Goal: Information Seeking & Learning: Learn about a topic

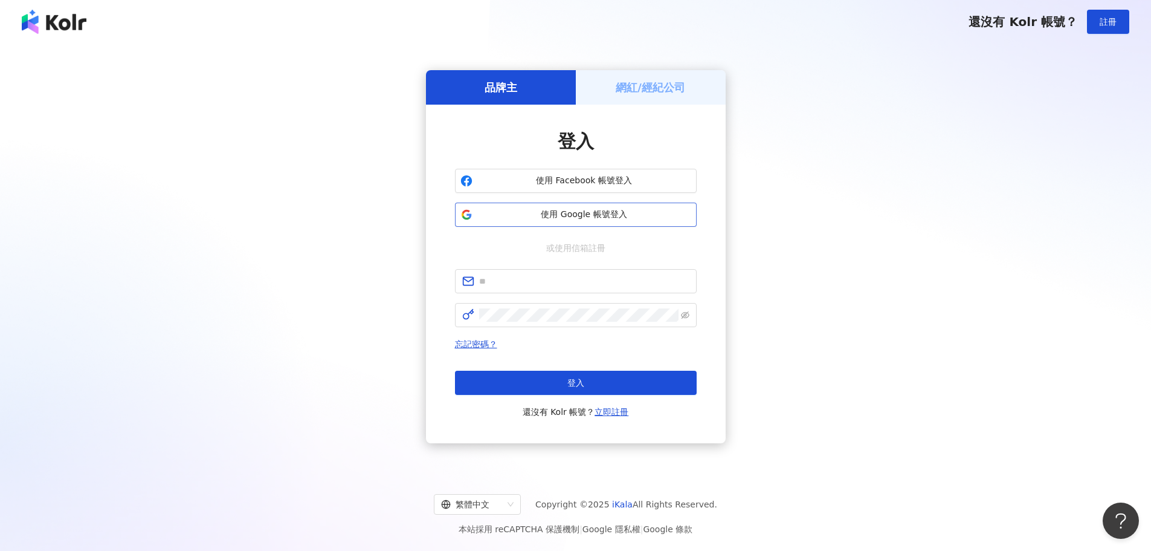
click at [559, 216] on span "使用 Google 帳號登入" at bounding box center [584, 214] width 214 height 12
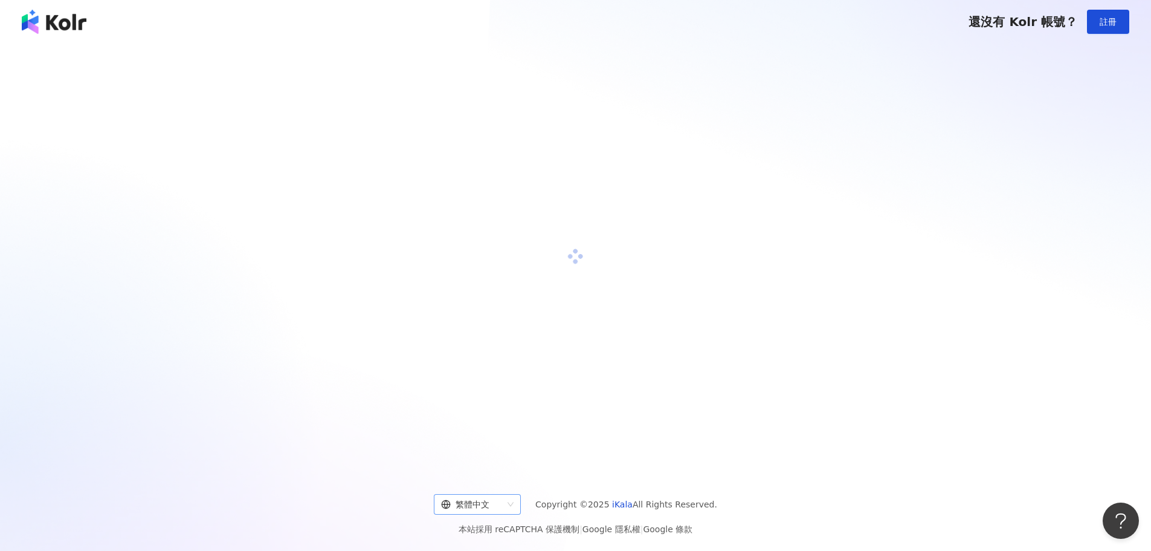
click at [503, 501] on div "繁體中文" at bounding box center [472, 503] width 62 height 19
click at [500, 462] on div "English" at bounding box center [484, 457] width 68 height 13
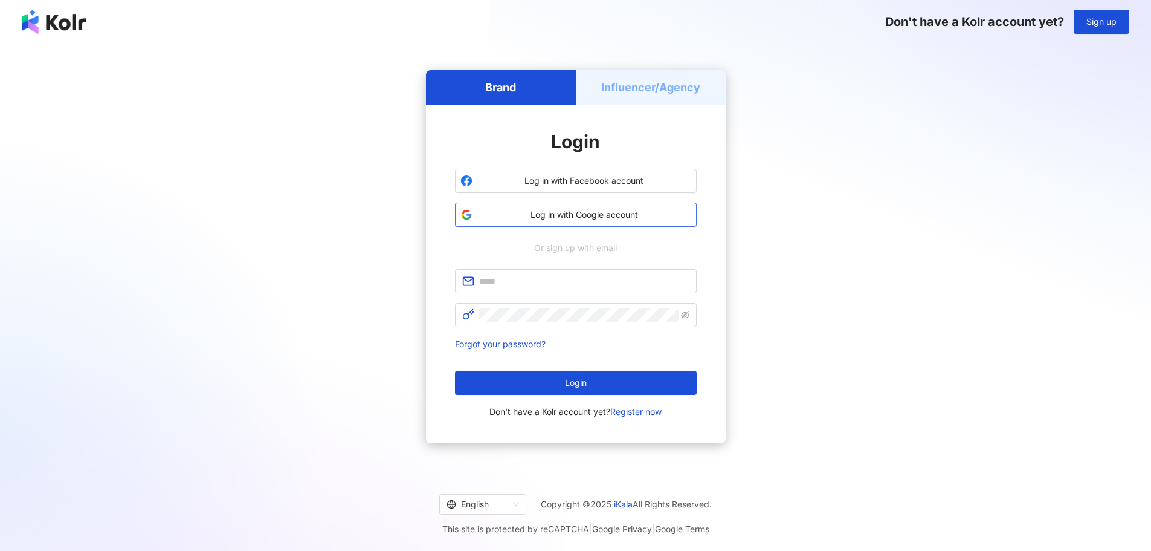
click at [551, 213] on span "Log in with Google account" at bounding box center [584, 214] width 214 height 12
click at [633, 93] on h5 "Influencer/Agency" at bounding box center [650, 87] width 99 height 15
click at [812, 72] on div "Brand Influencer/Agency Login Log in with Facebook account Log in with Google a…" at bounding box center [576, 256] width 1122 height 407
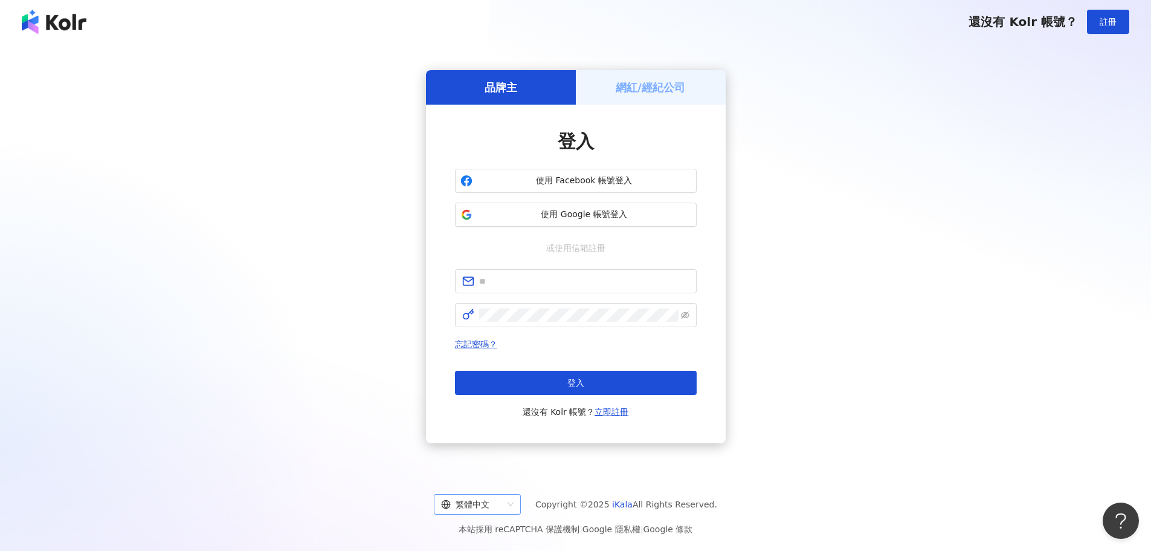
click at [476, 508] on div "繁體中文" at bounding box center [472, 503] width 62 height 19
click at [500, 465] on div "English" at bounding box center [483, 458] width 82 height 21
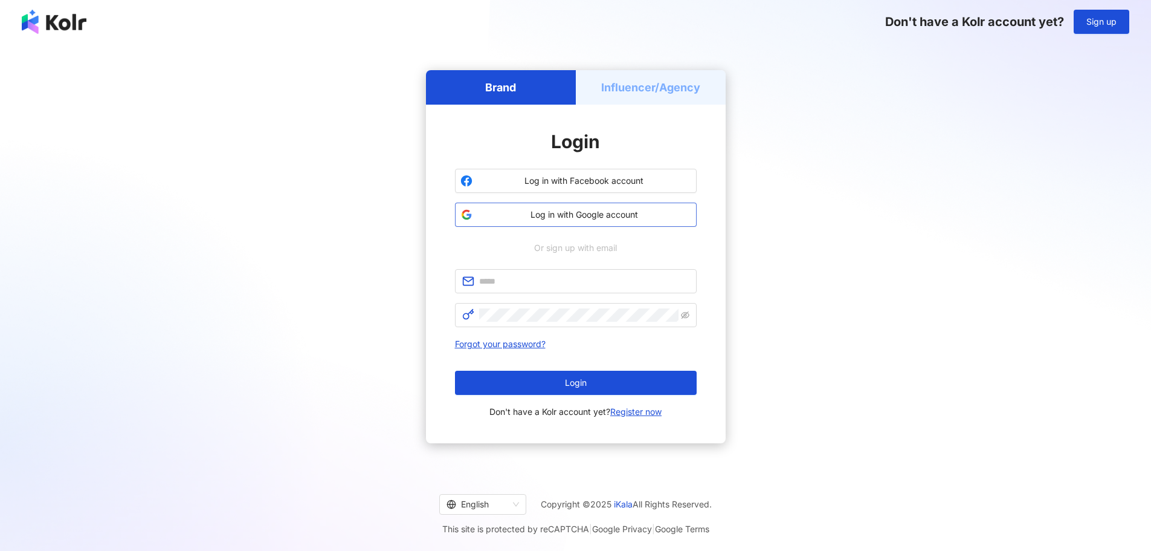
click at [590, 221] on button "Log in with Google account" at bounding box center [576, 214] width 242 height 24
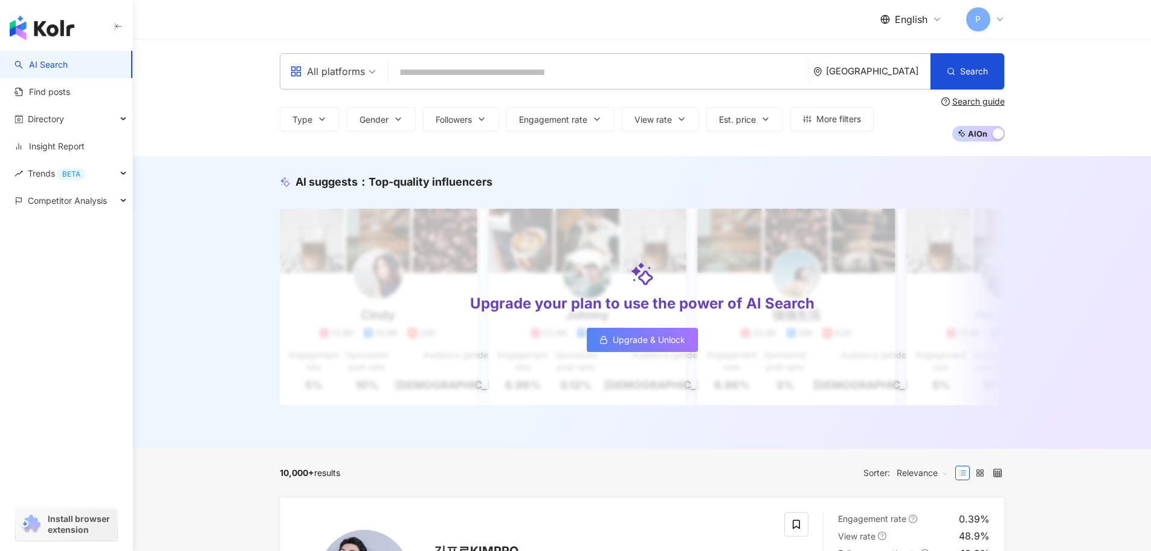
drag, startPoint x: 226, startPoint y: 193, endPoint x: 189, endPoint y: 162, distance: 48.5
click at [226, 193] on div "AI suggests ： Top-quality influencers Upgrade your plan to use the power of AI …" at bounding box center [642, 302] width 1018 height 292
click at [472, 72] on input "search" at bounding box center [598, 72] width 410 height 23
click at [537, 73] on input "search" at bounding box center [598, 72] width 410 height 23
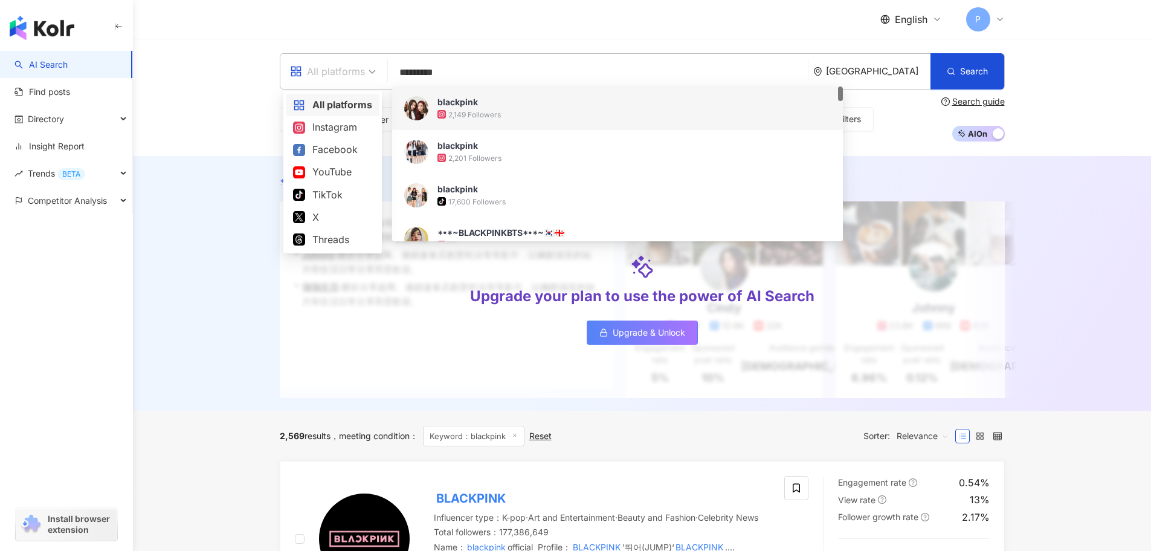
click at [349, 71] on div "All platforms" at bounding box center [327, 71] width 75 height 19
type input "*********"
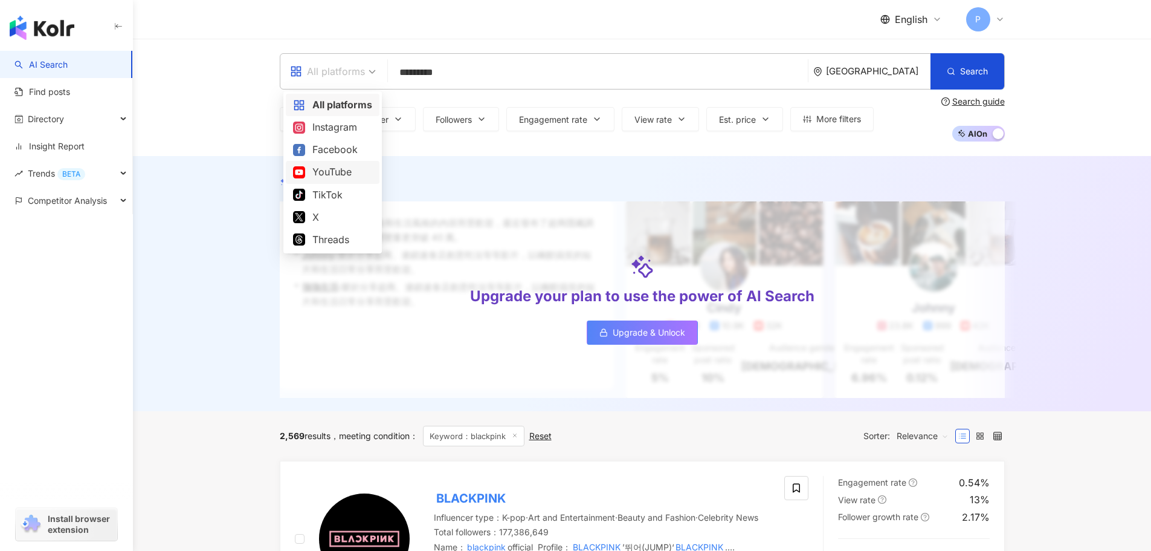
click at [338, 170] on div "YouTube" at bounding box center [332, 171] width 79 height 15
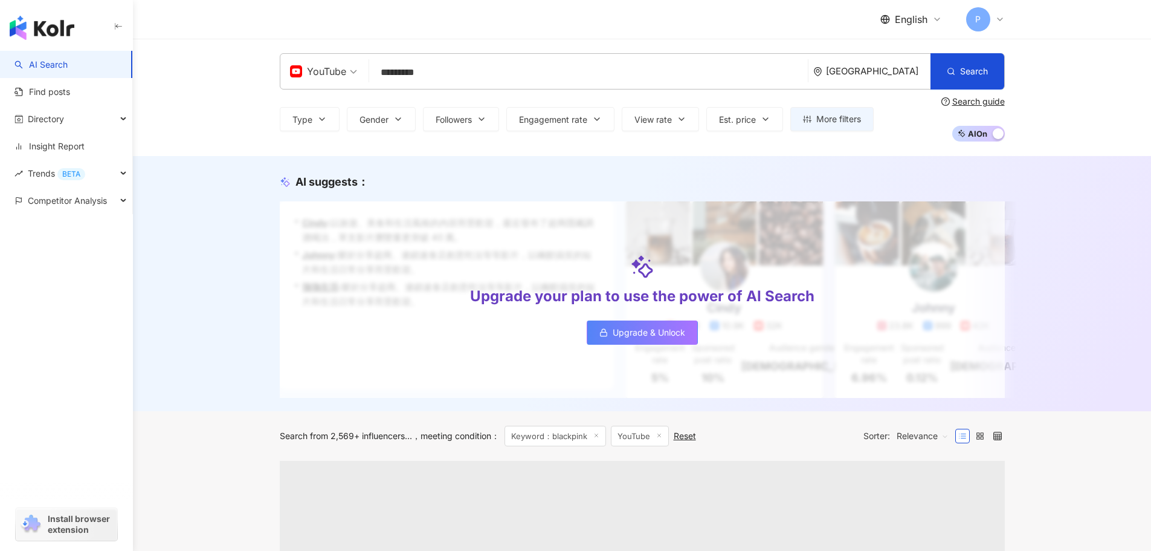
click at [459, 77] on input "*********" at bounding box center [588, 72] width 429 height 23
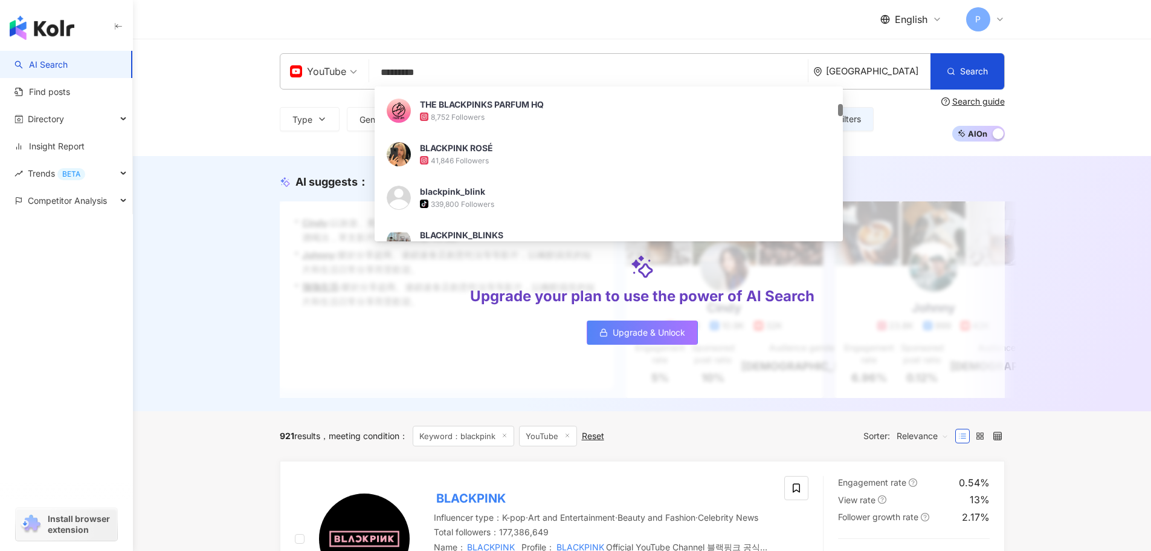
scroll to position [363, 0]
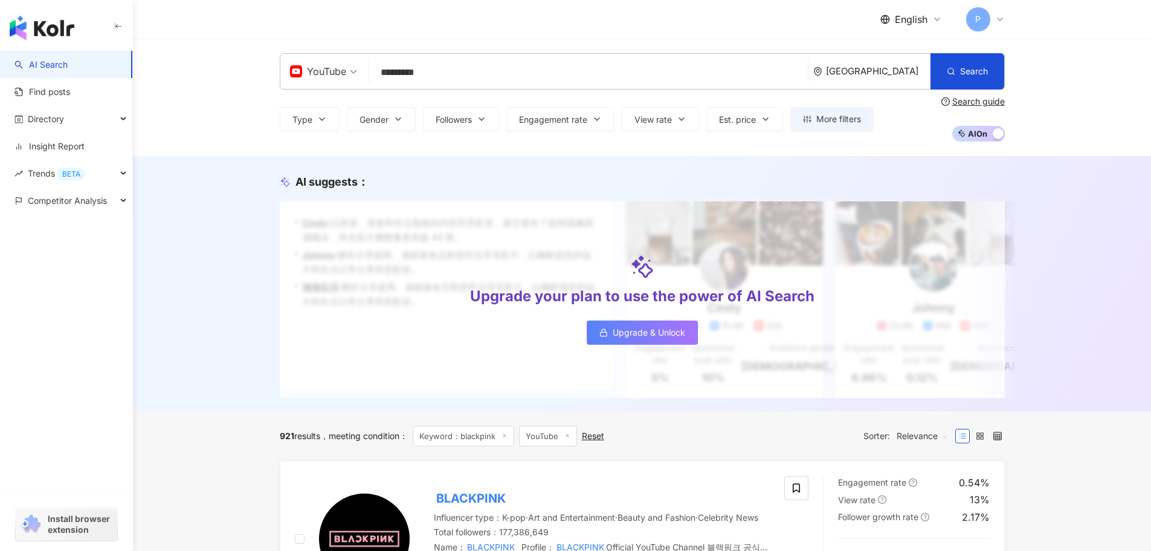
click at [156, 380] on div "AI suggests ： Upgrade your plan to use the power of AI Search Upgrade & Unlock …" at bounding box center [642, 283] width 1018 height 255
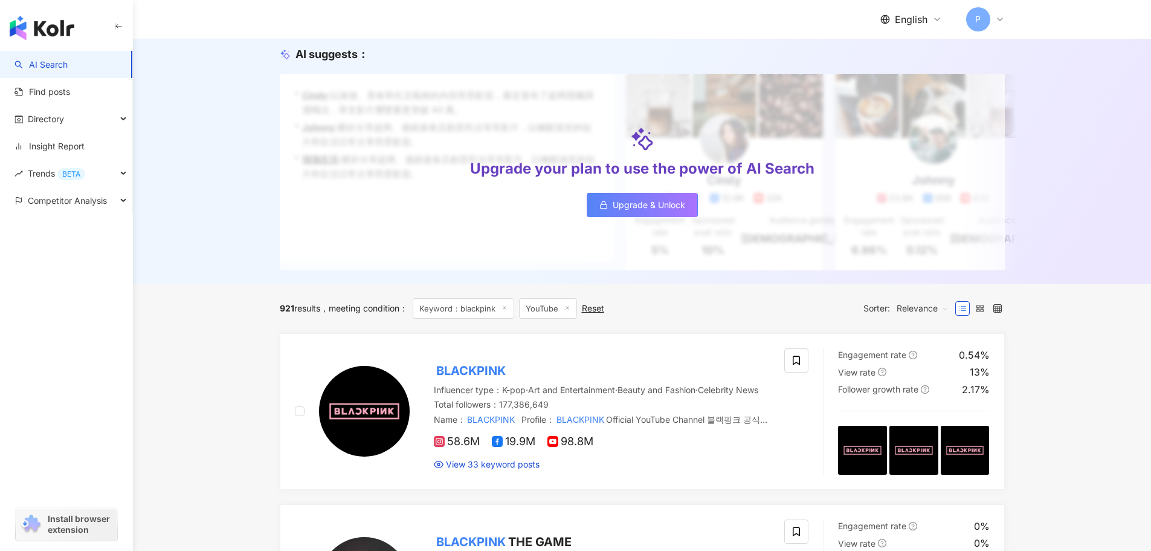
scroll to position [242, 0]
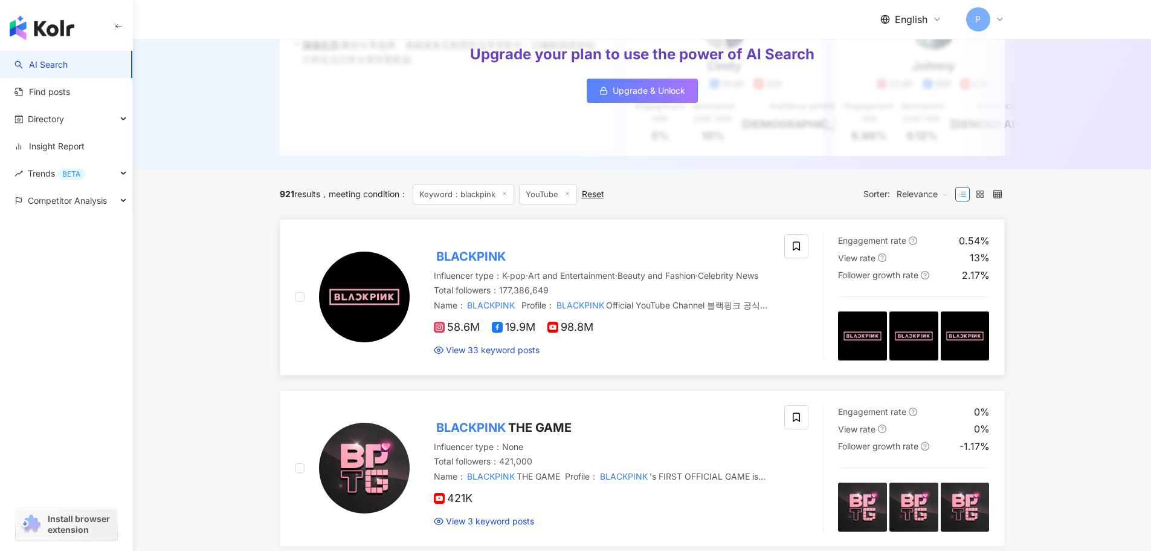
click at [359, 318] on img at bounding box center [364, 296] width 91 height 91
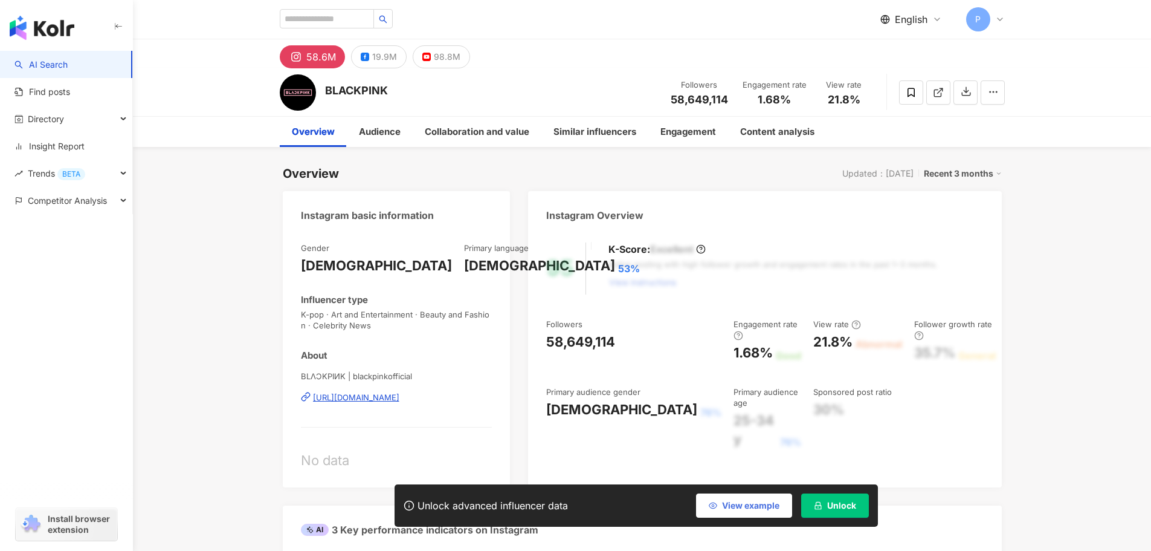
click at [750, 512] on button "View example" at bounding box center [744, 505] width 96 height 24
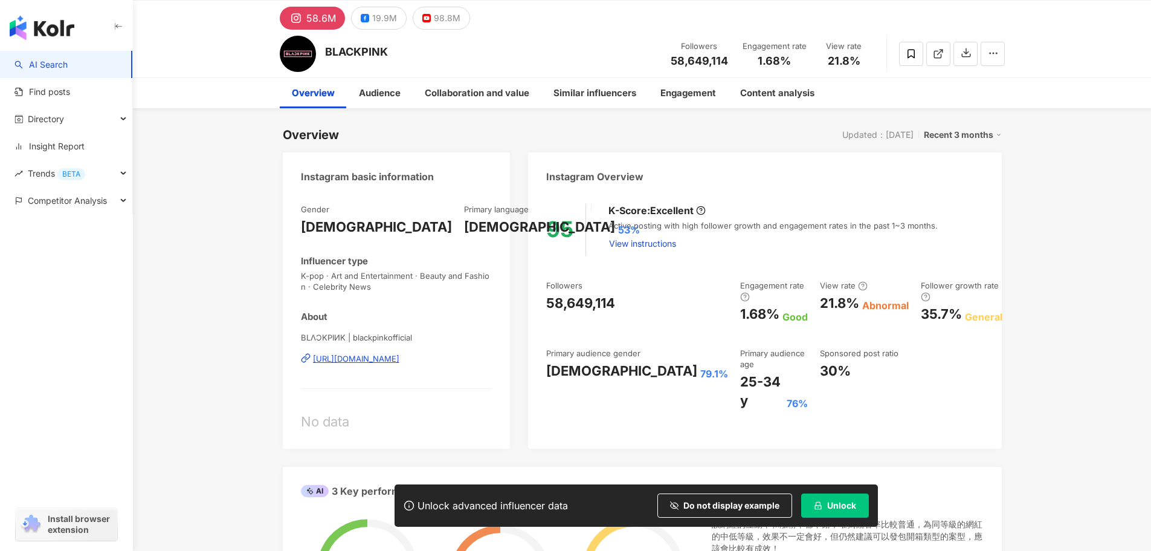
scroll to position [60, 0]
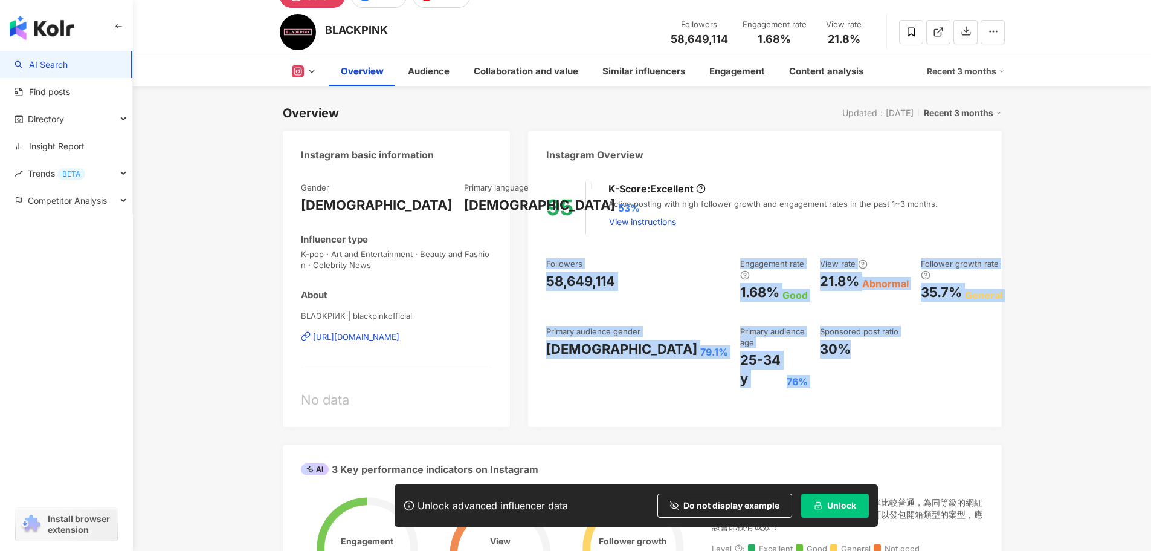
drag, startPoint x: 544, startPoint y: 261, endPoint x: 879, endPoint y: 341, distance: 344.9
click at [879, 341] on div "95 K-Score : Excellent Active posting with high follower growth and engagement …" at bounding box center [764, 298] width 473 height 257
click at [894, 346] on div "Followers 58,649,114 Engagement rate 1.68% Good View rate 21.8% Abnormal Follow…" at bounding box center [764, 323] width 437 height 130
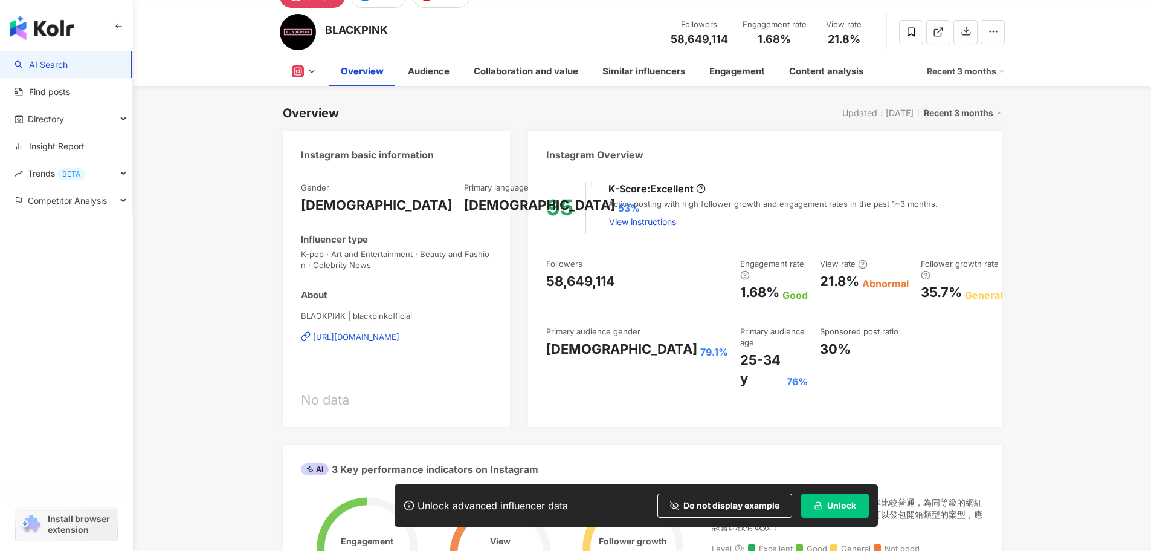
click at [890, 347] on div "95 K-Score : Excellent Active posting with high follower growth and engagement …" at bounding box center [764, 298] width 473 height 257
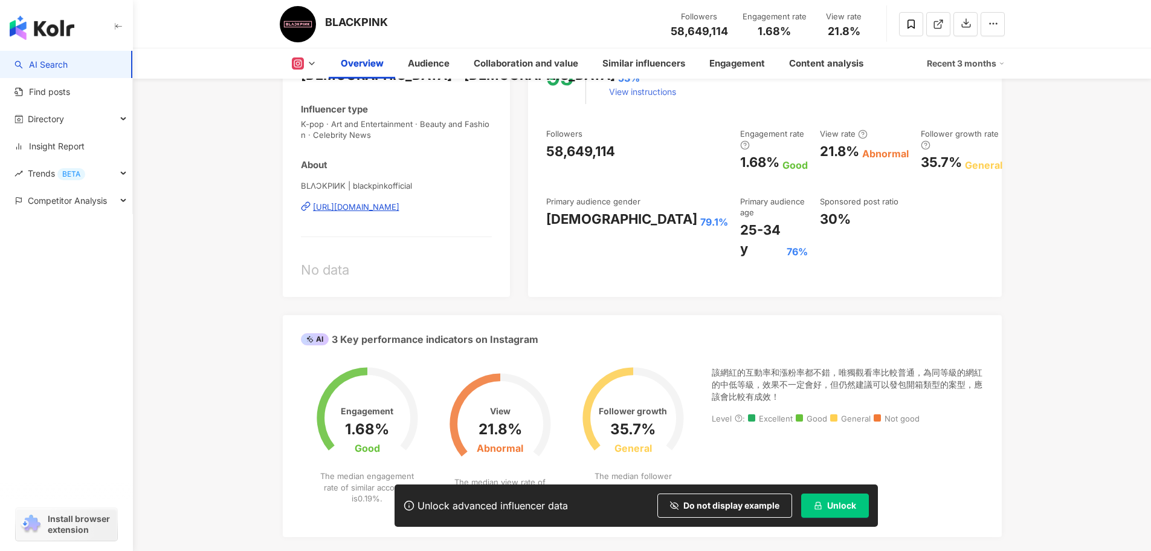
scroll to position [121, 0]
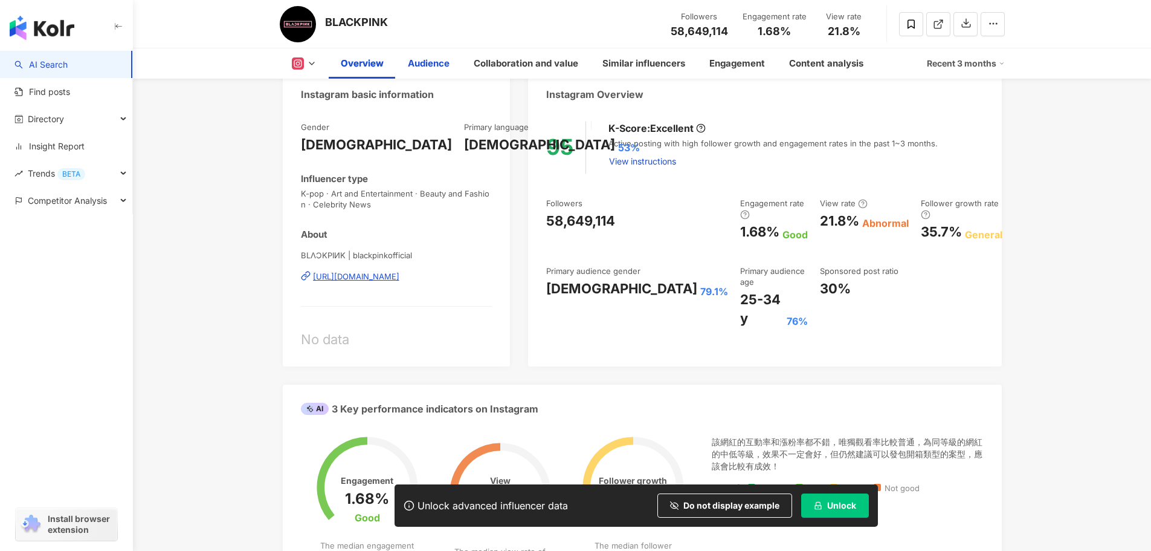
click at [430, 65] on div "Audience" at bounding box center [429, 63] width 42 height 15
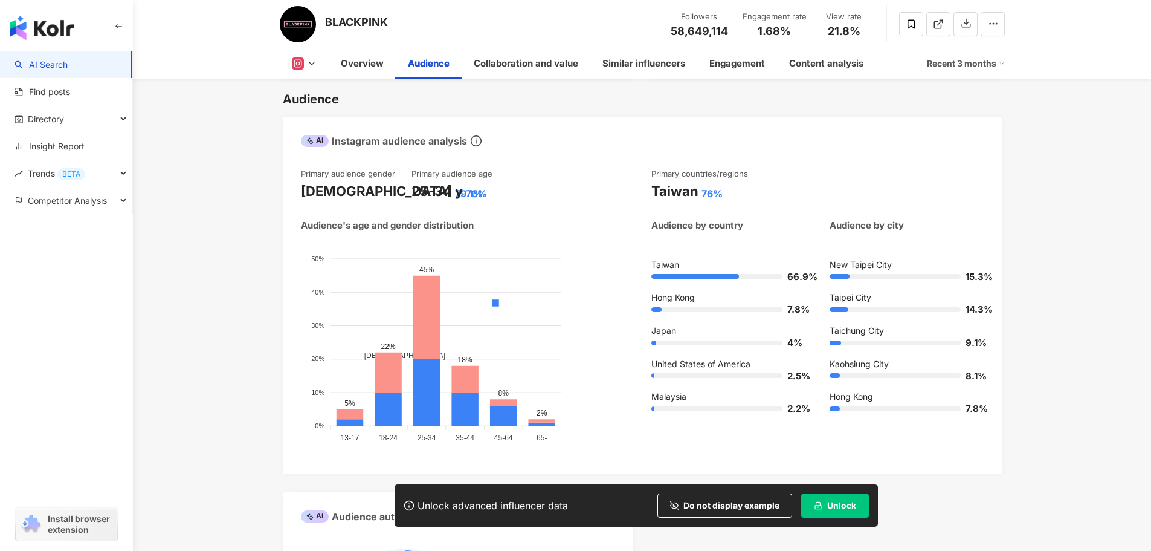
click at [316, 67] on icon at bounding box center [312, 64] width 10 height 10
click at [318, 143] on button "YouTube" at bounding box center [323, 141] width 73 height 17
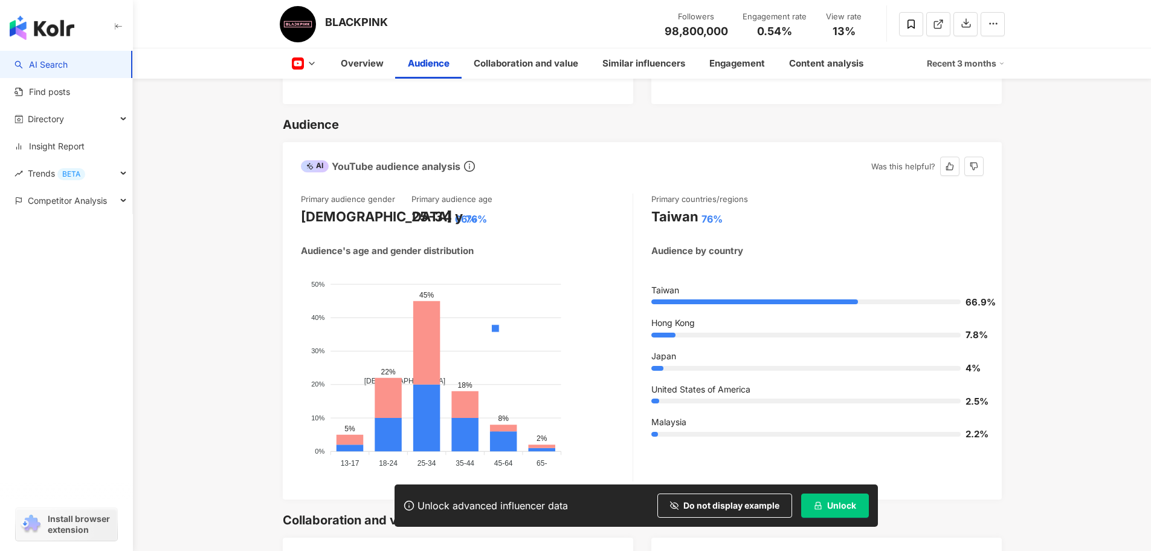
scroll to position [1065, 0]
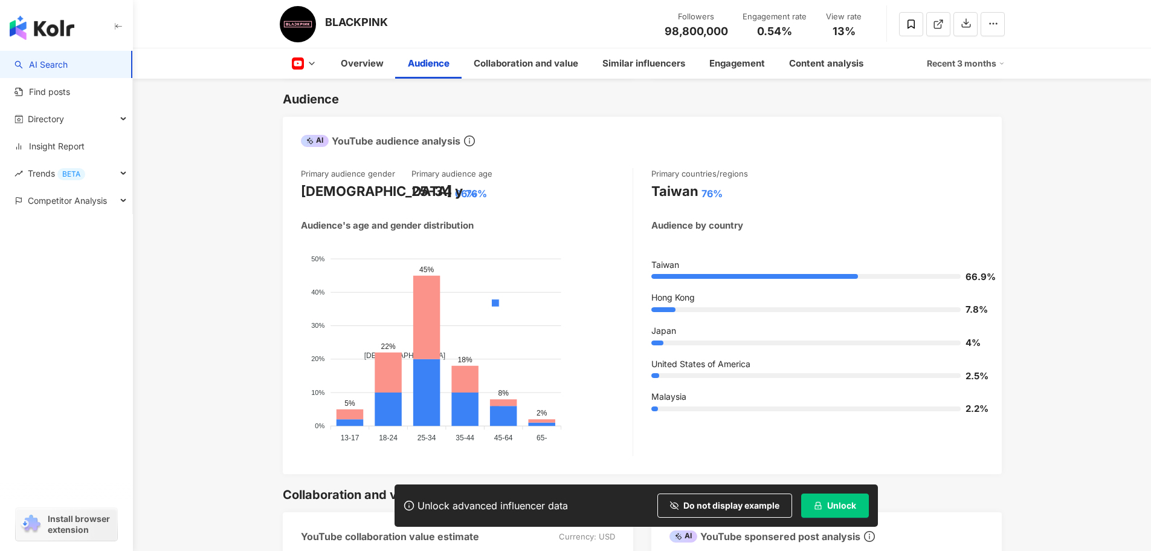
click at [301, 65] on rect at bounding box center [297, 63] width 10 height 7
click at [314, 115] on button "Facebook" at bounding box center [323, 113] width 73 height 17
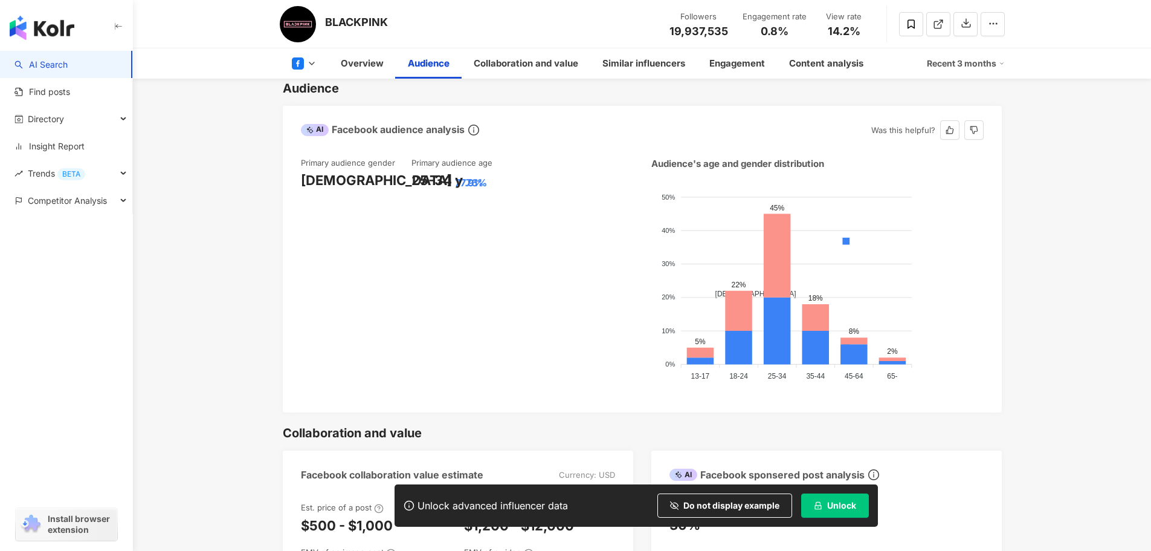
scroll to position [1055, 0]
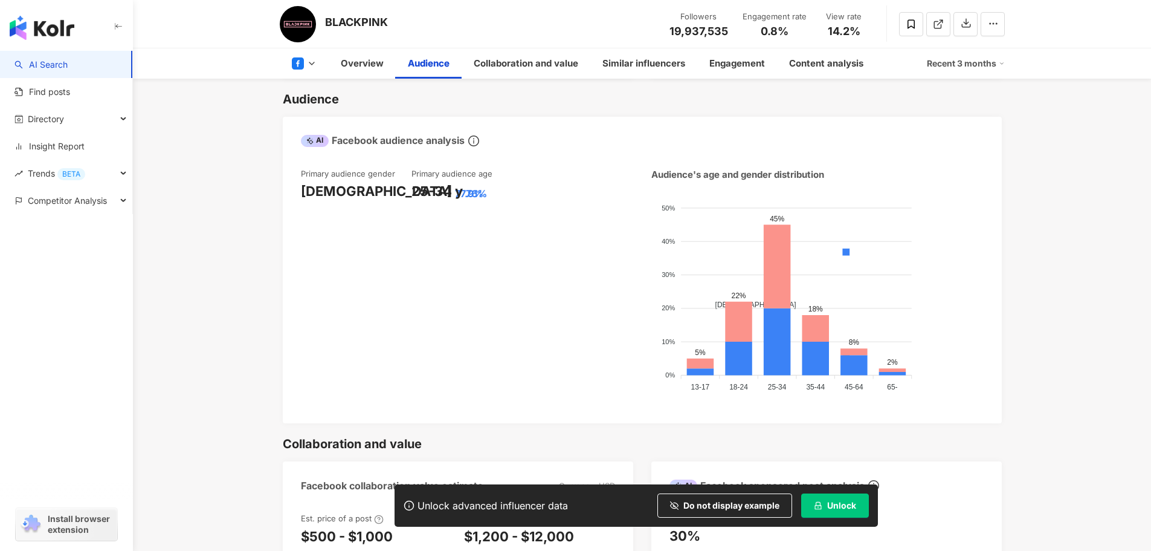
click at [309, 66] on icon at bounding box center [312, 64] width 10 height 10
click at [325, 87] on button "Instagram" at bounding box center [323, 85] width 73 height 17
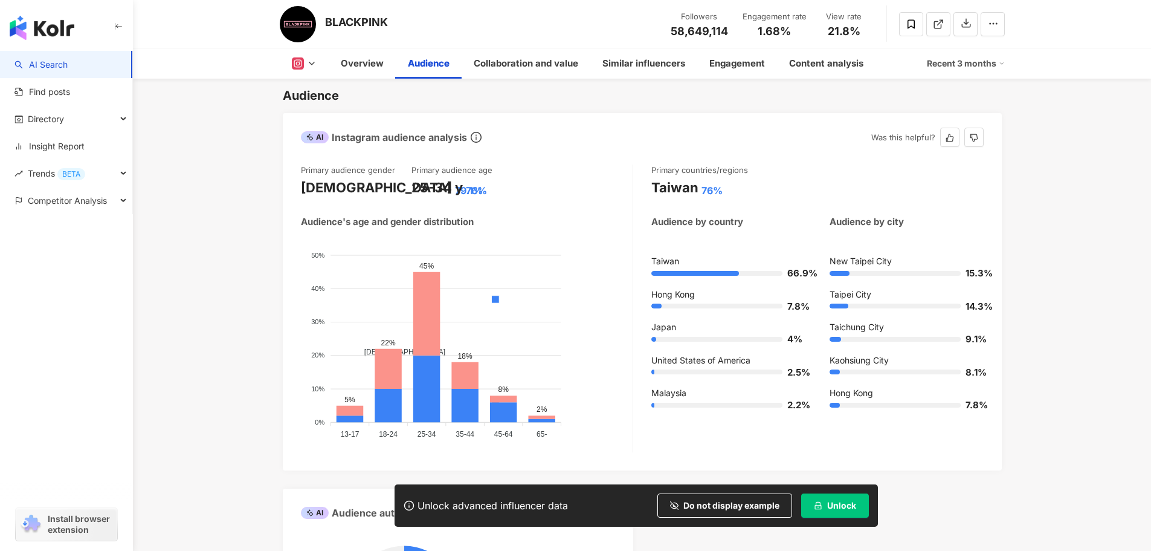
scroll to position [1051, 0]
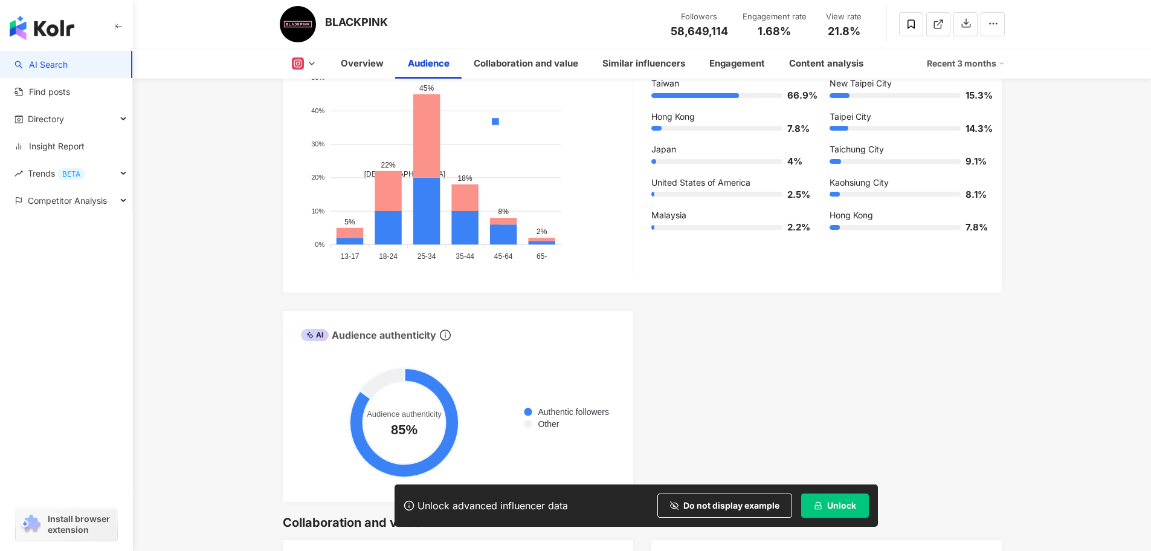
click at [1001, 59] on div "Recent 3 months" at bounding box center [966, 63] width 78 height 19
click at [972, 380] on div "AI Instagram audience analysis Primary audience gender Female 79.1% Primary aud…" at bounding box center [642, 218] width 719 height 566
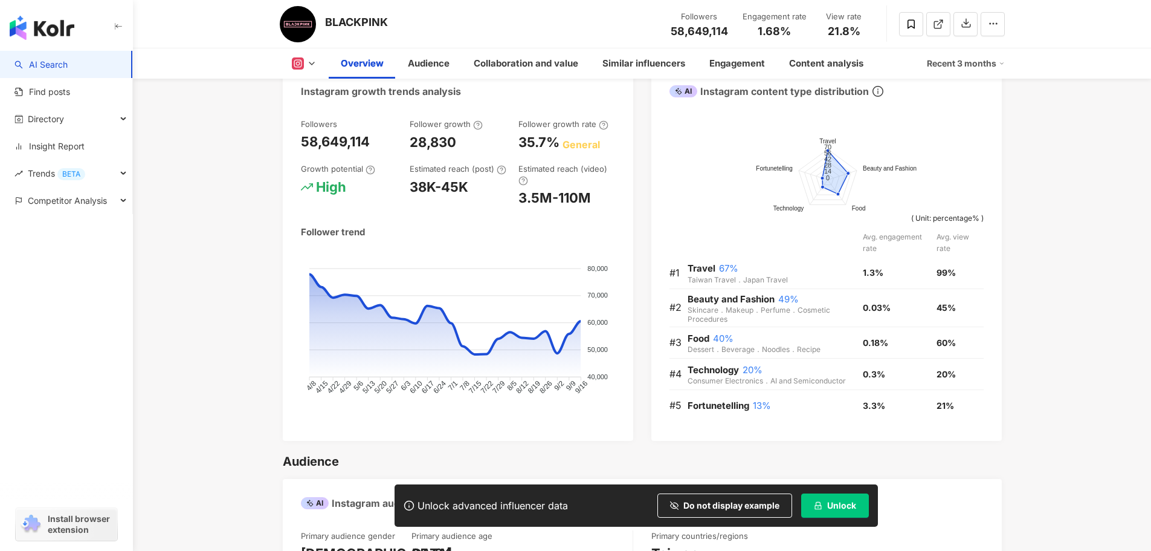
scroll to position [688, 0]
